Goal: Information Seeking & Learning: Learn about a topic

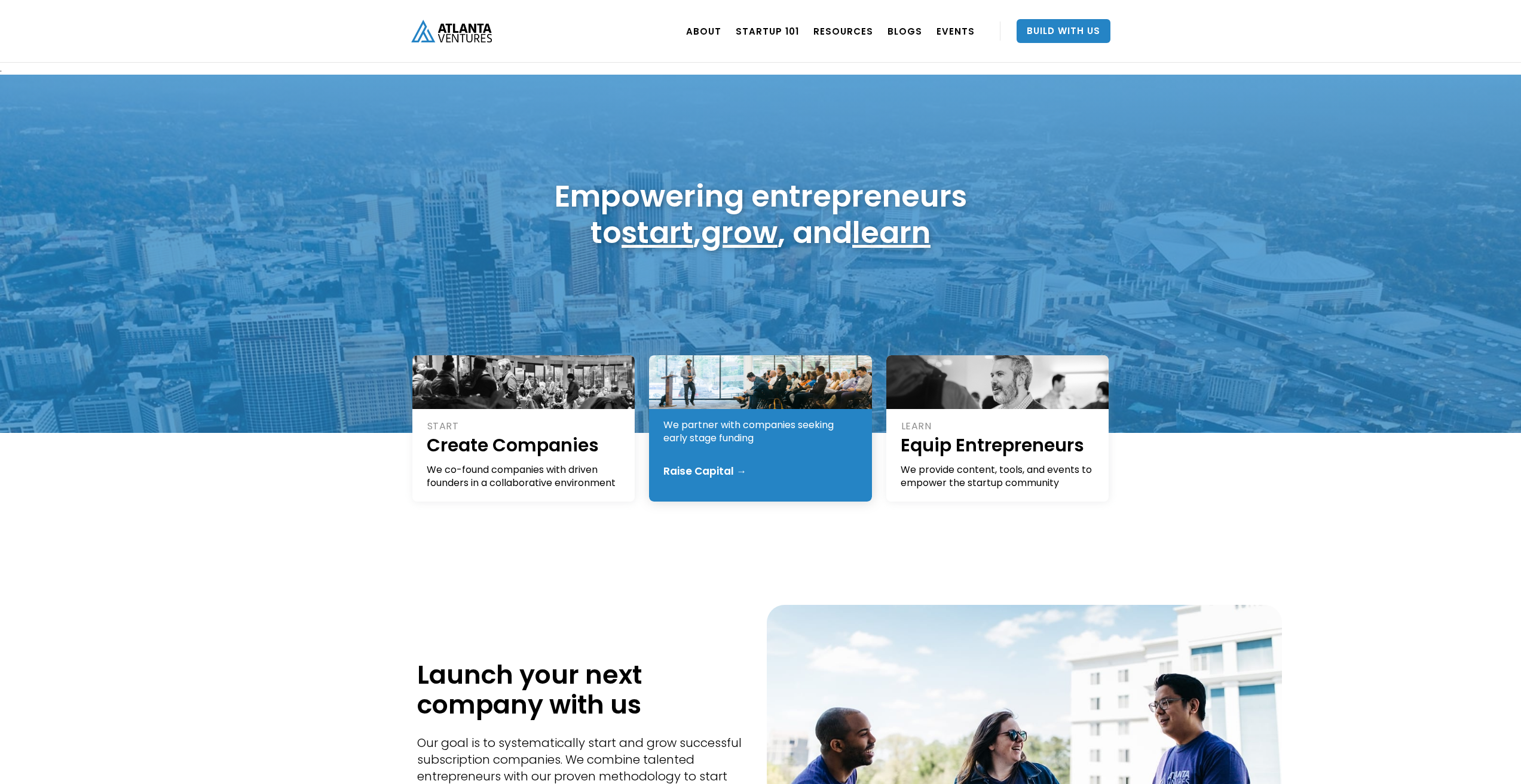
click at [696, 476] on div "Raise Capital →" at bounding box center [705, 471] width 83 height 12
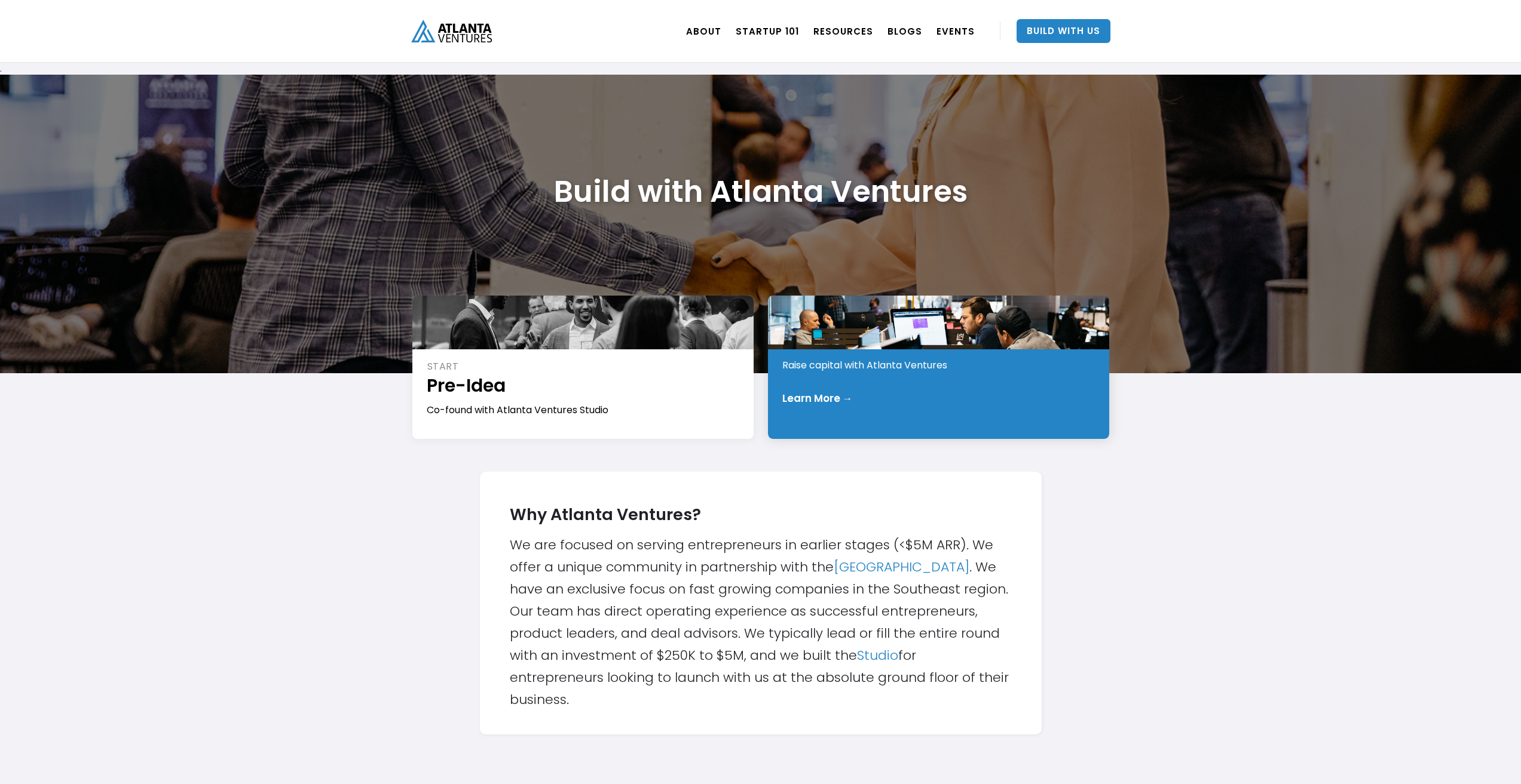
click at [853, 407] on div "INVEST Early Stage Raise capital with Atlanta Ventures Learn More →" at bounding box center [939, 367] width 341 height 143
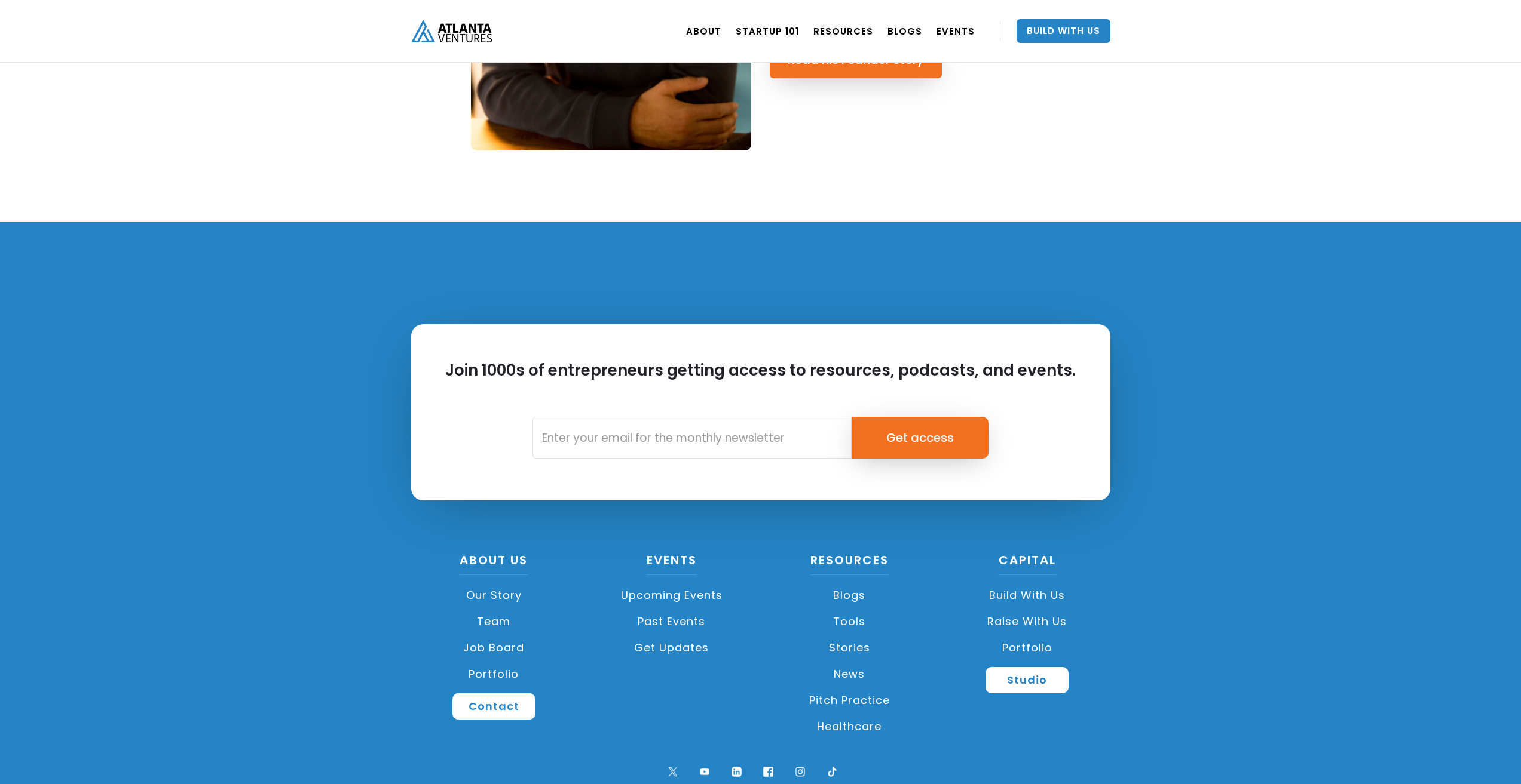
scroll to position [1514, 0]
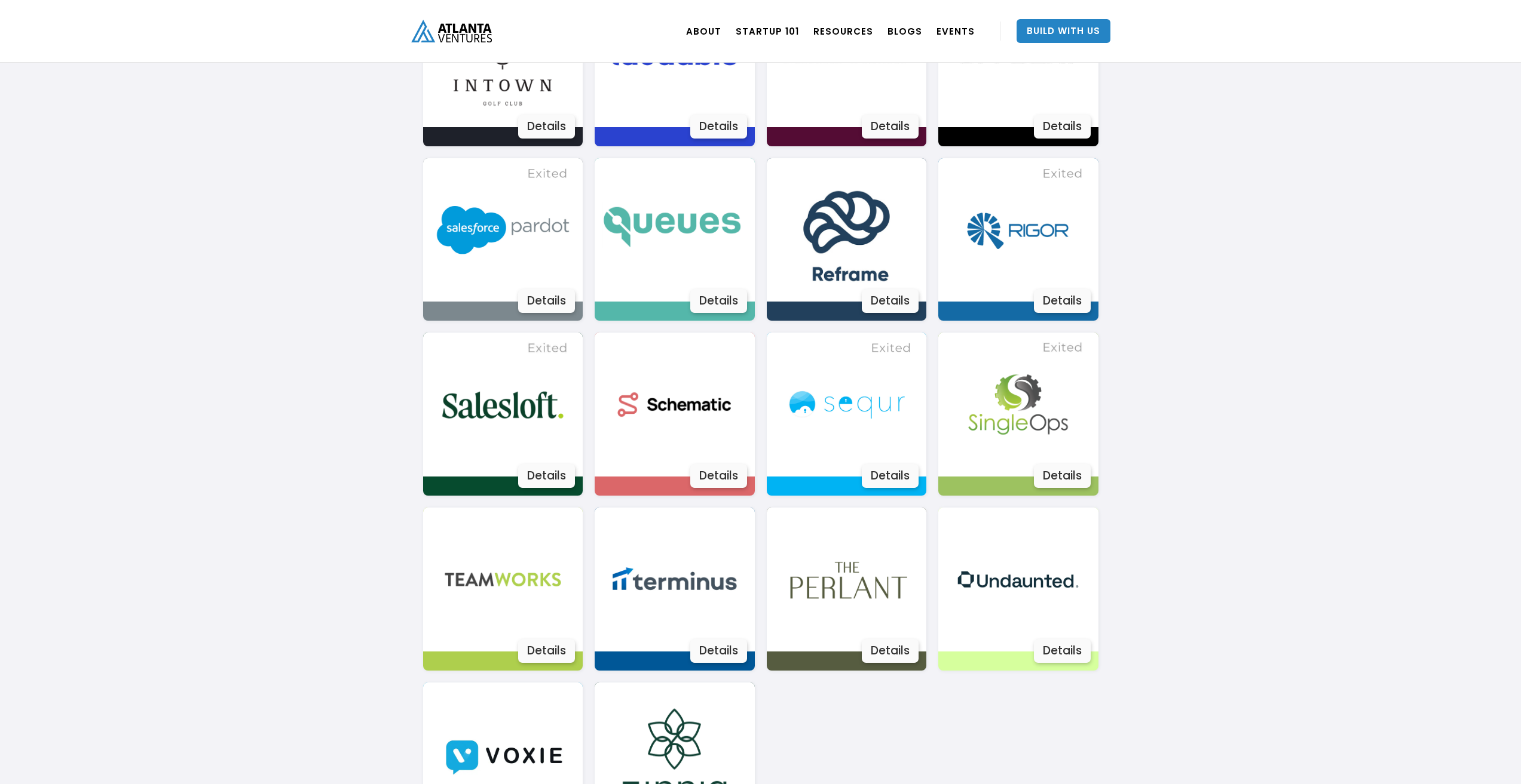
scroll to position [1732, 0]
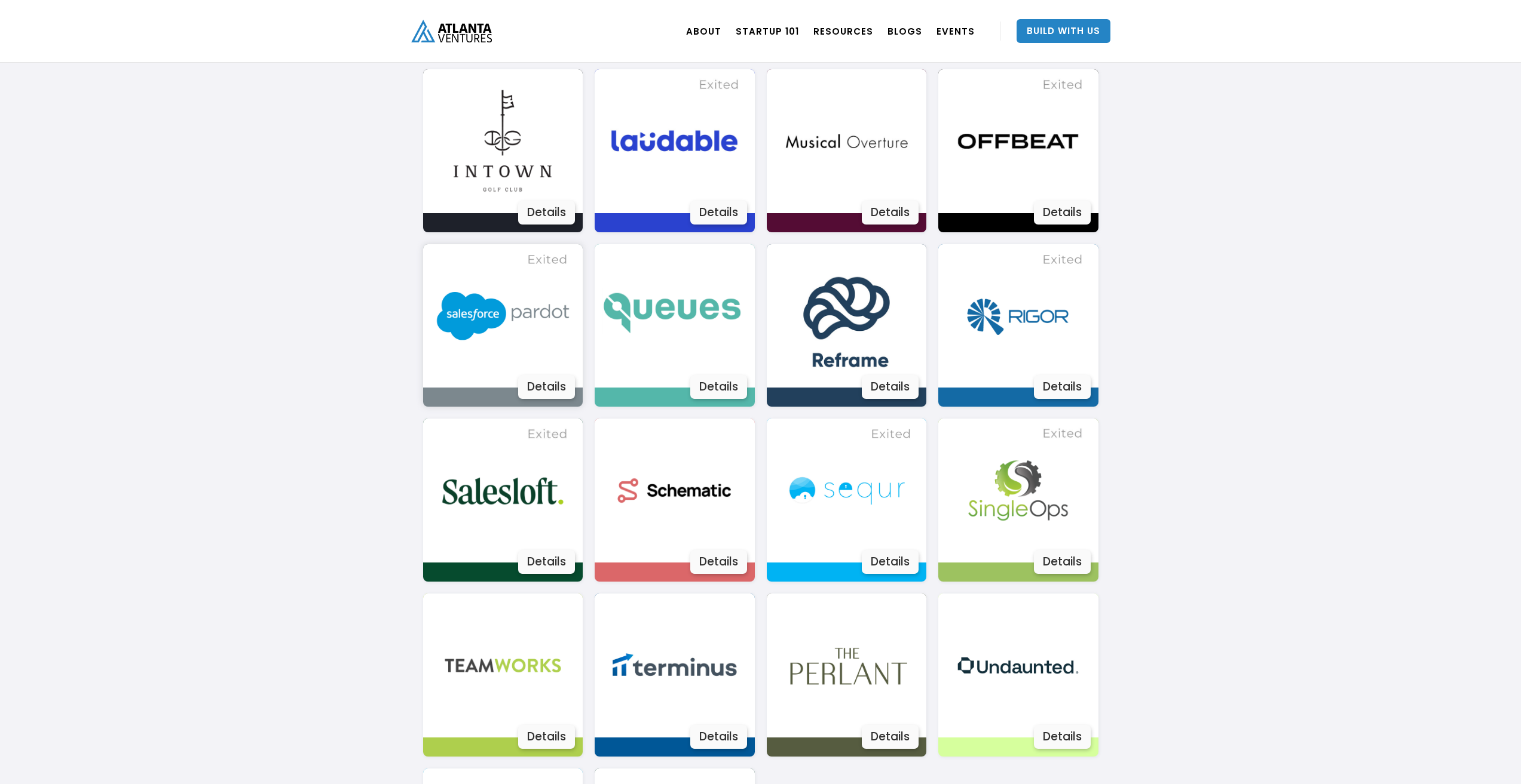
click at [554, 381] on div "Details" at bounding box center [547, 387] width 57 height 24
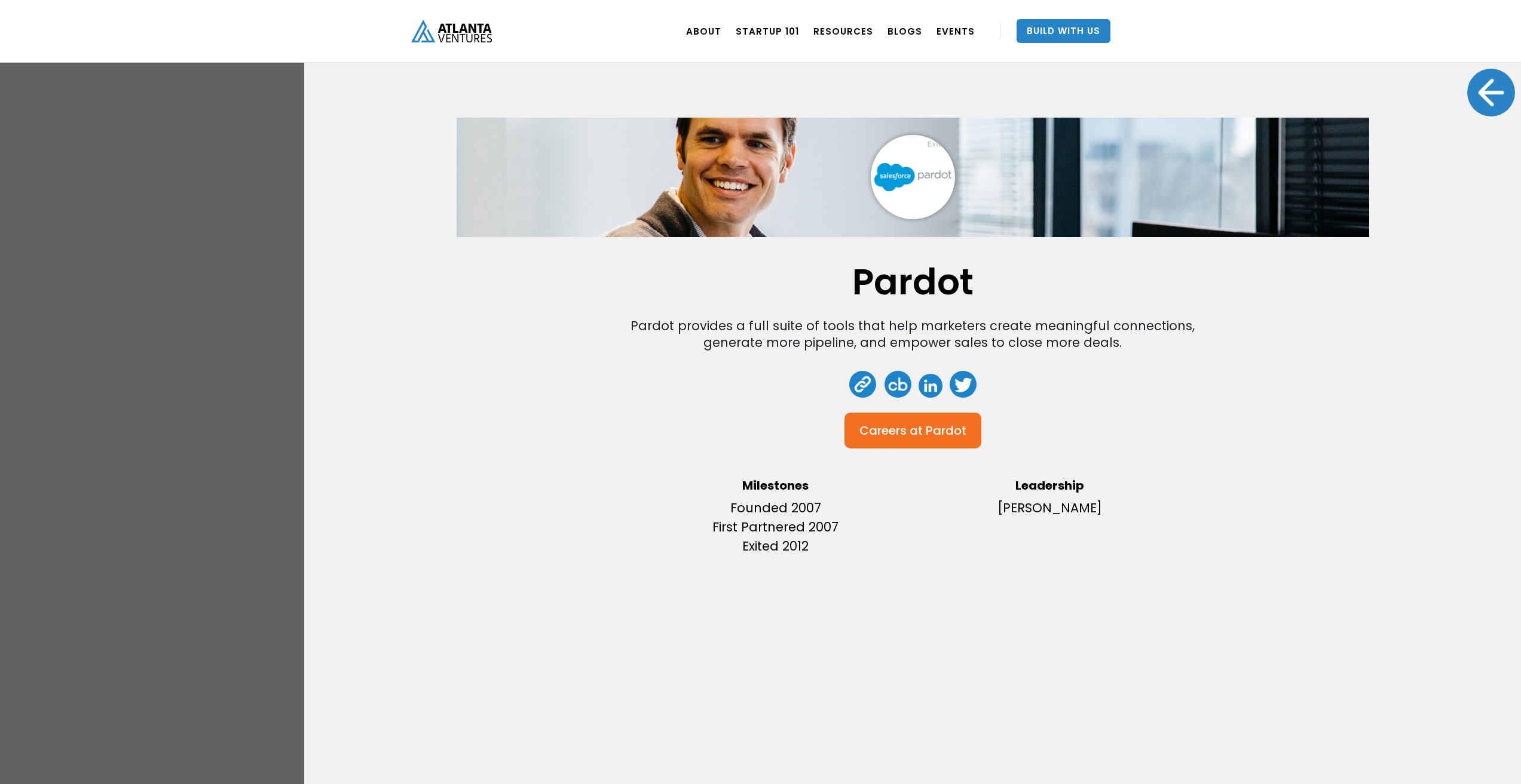
click at [229, 374] on div "Pardot Pardot provides a full suite of tools that help marketers create meaning…" at bounding box center [760, 392] width 1521 height 784
click at [1471, 94] on div at bounding box center [1491, 92] width 48 height 48
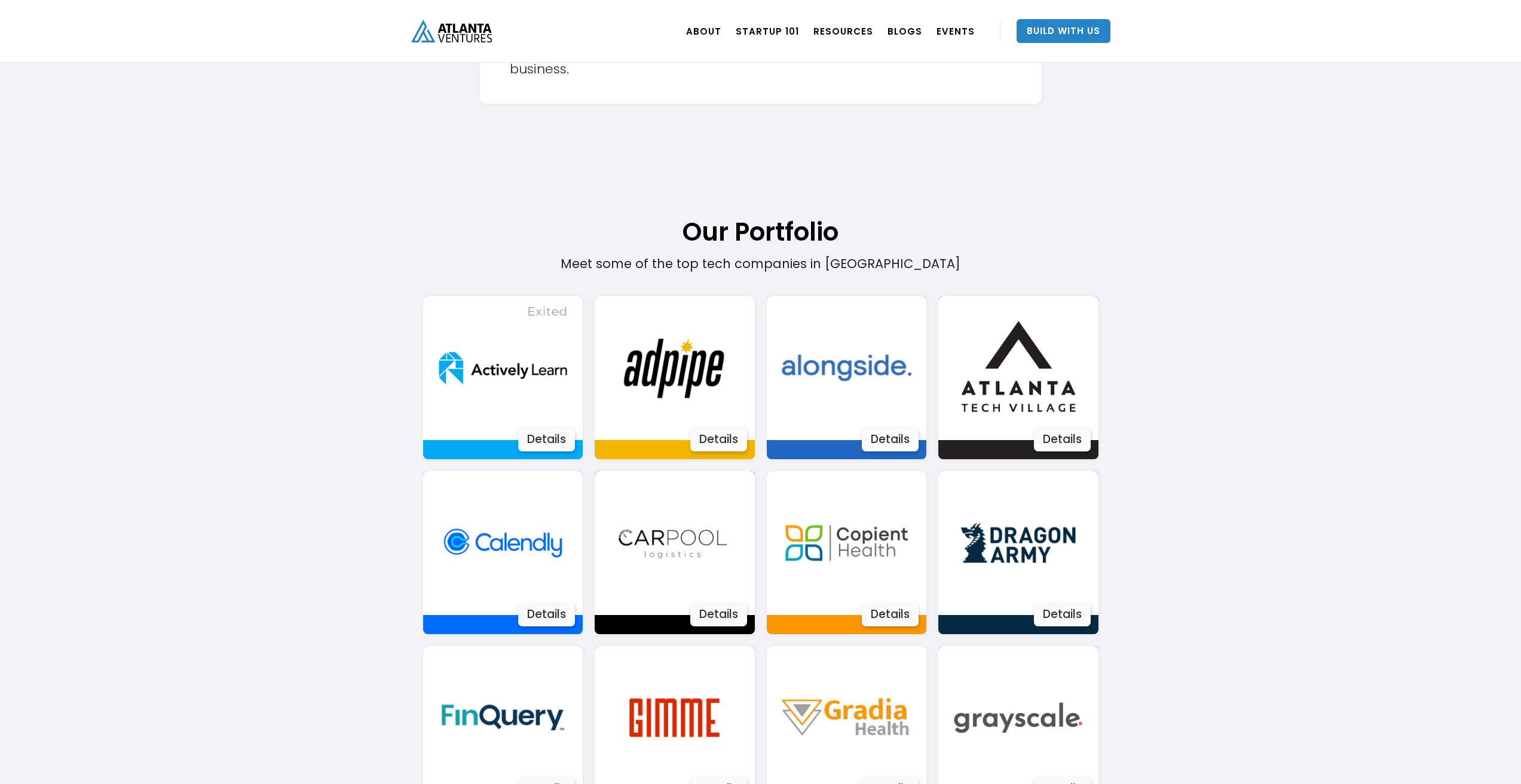
scroll to position [538, 0]
